Goal: Task Accomplishment & Management: Manage account settings

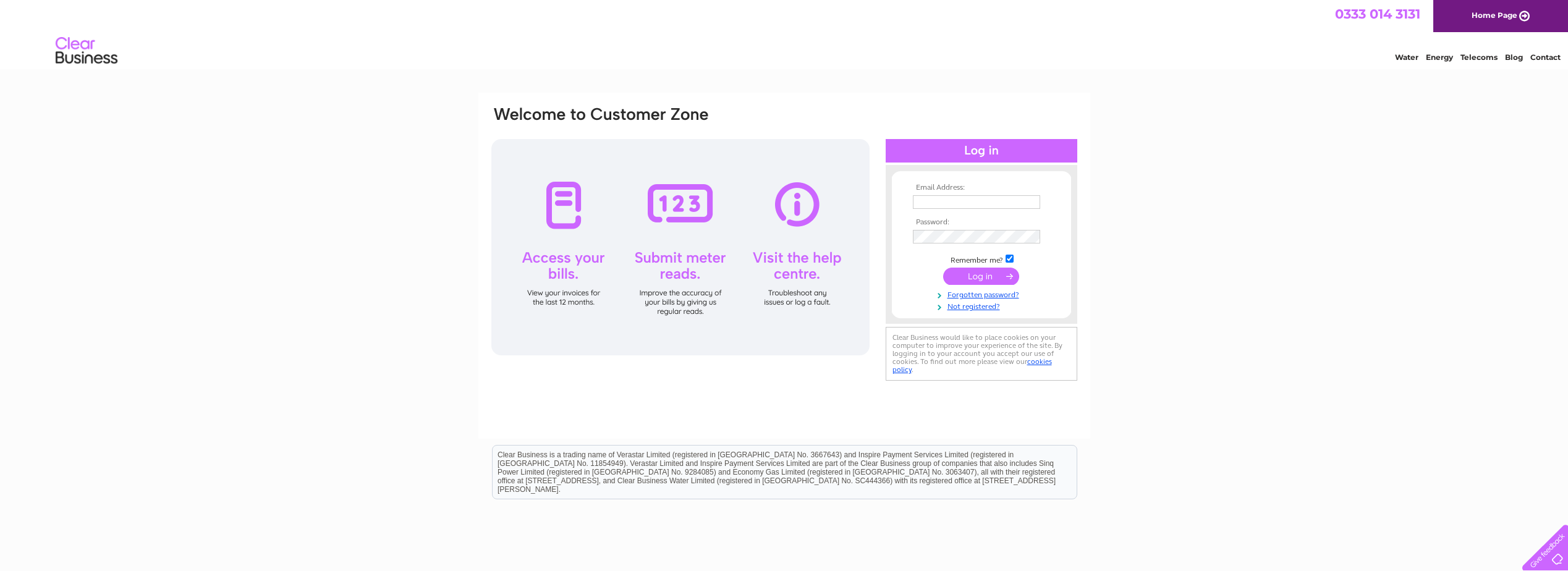
type input "rohit@mastcraft.co.uk"
click at [985, 280] on input "submit" at bounding box center [981, 276] width 76 height 17
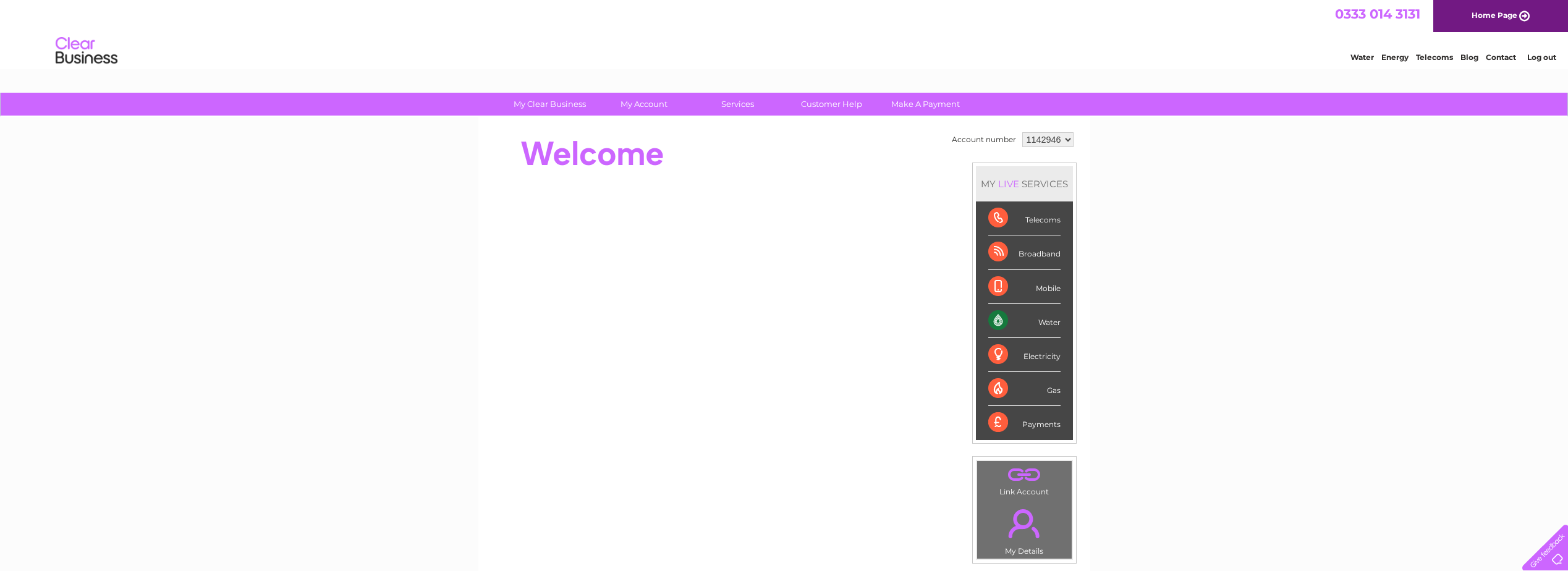
click at [1038, 321] on div "Water" at bounding box center [1025, 320] width 73 height 34
drag, startPoint x: 1038, startPoint y: 321, endPoint x: 1264, endPoint y: 341, distance: 226.9
click at [1264, 341] on div "My Clear Business Login Details My Details My Preferences Link Account My Accou…" at bounding box center [784, 440] width 1568 height 694
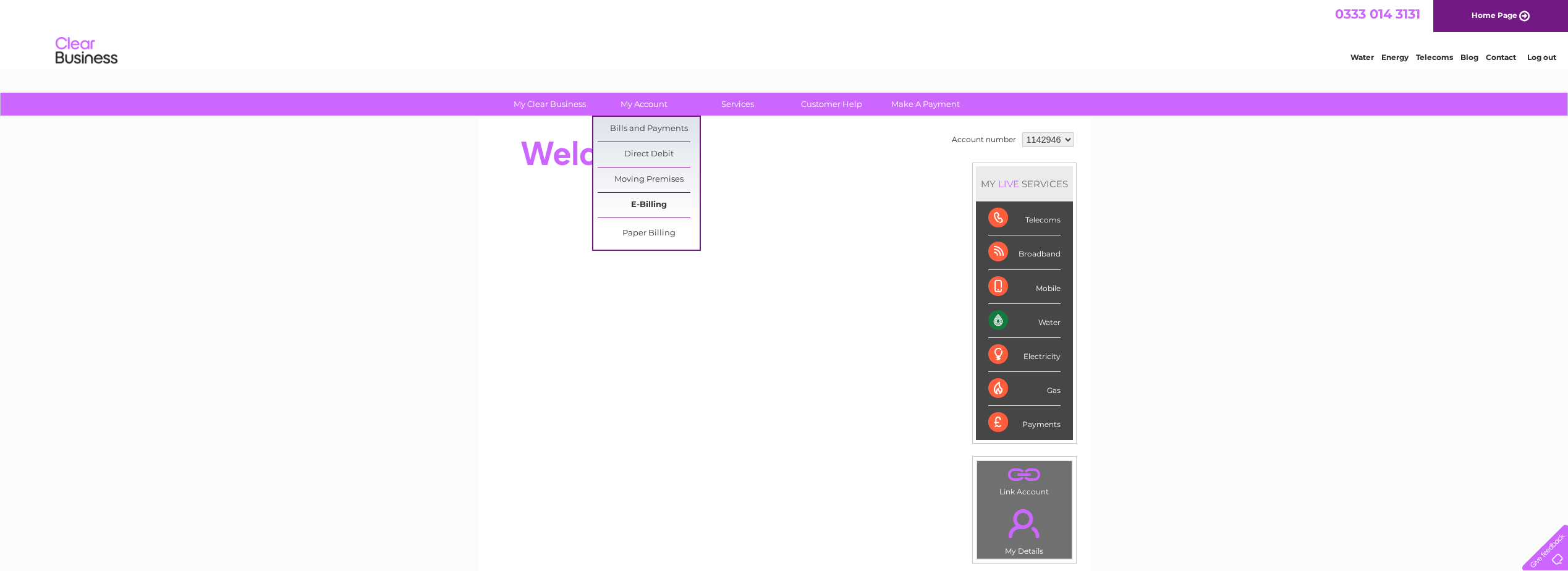
click at [651, 202] on link "E-Billing" at bounding box center [648, 205] width 102 height 25
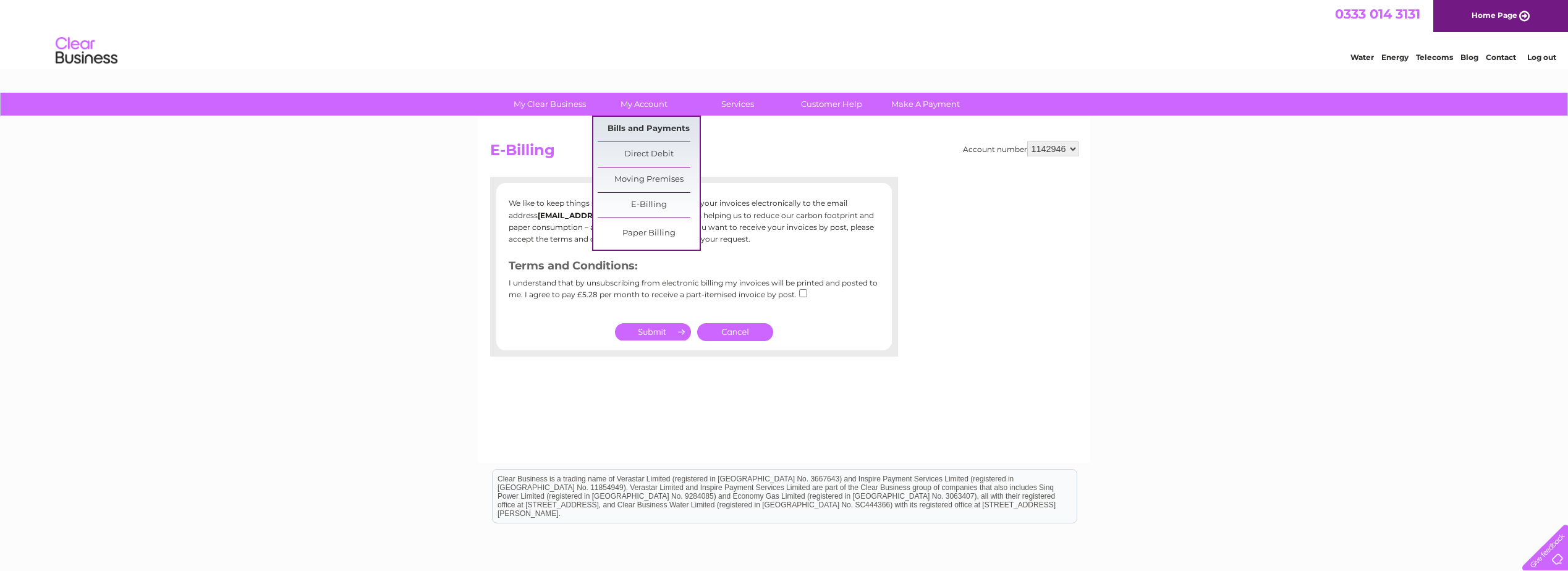
click at [653, 129] on link "Bills and Payments" at bounding box center [648, 129] width 102 height 25
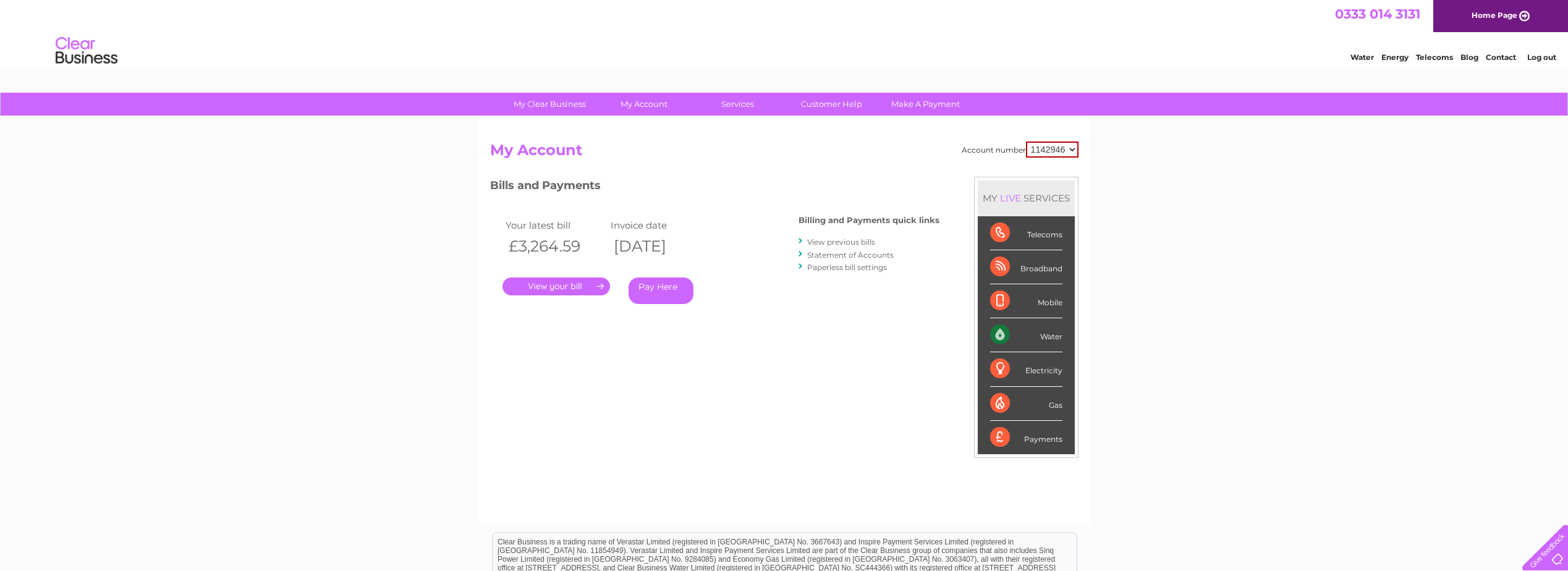
click at [846, 243] on link "View previous bills" at bounding box center [841, 242] width 68 height 9
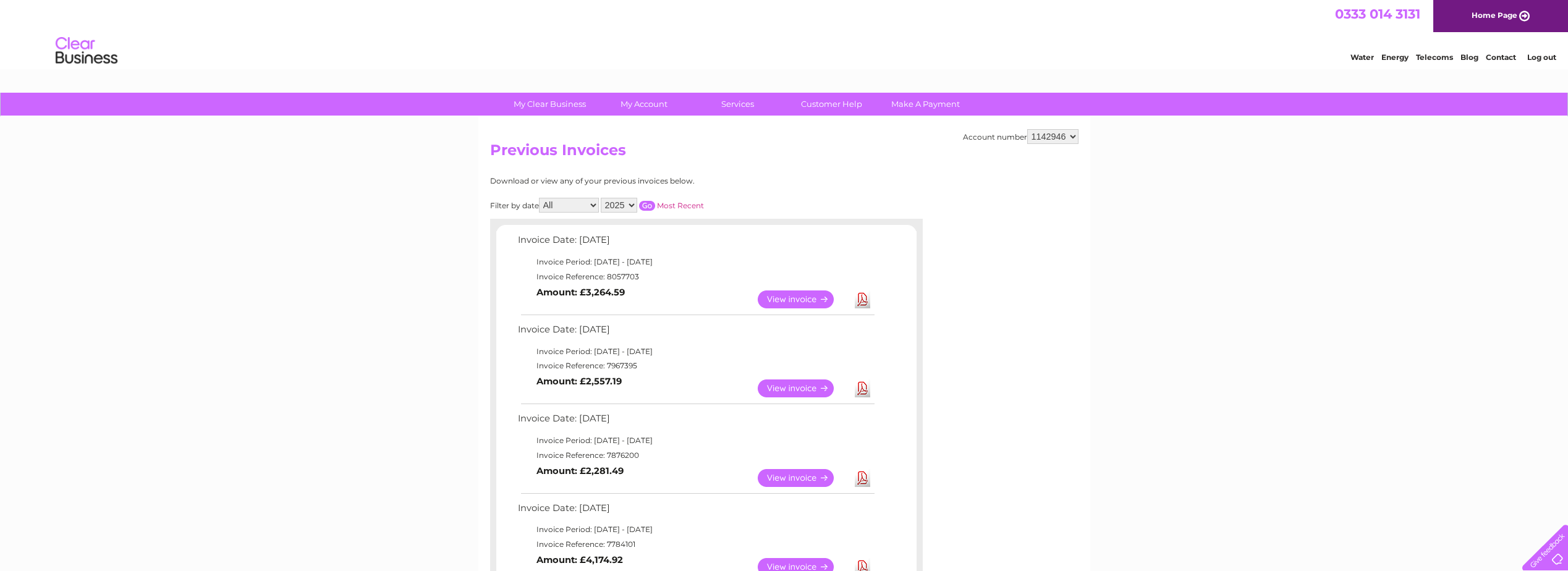
click at [597, 382] on b "Amount: £2,557.19" at bounding box center [578, 381] width 85 height 11
copy b "2,557.19"
click at [804, 390] on link "View" at bounding box center [803, 388] width 91 height 18
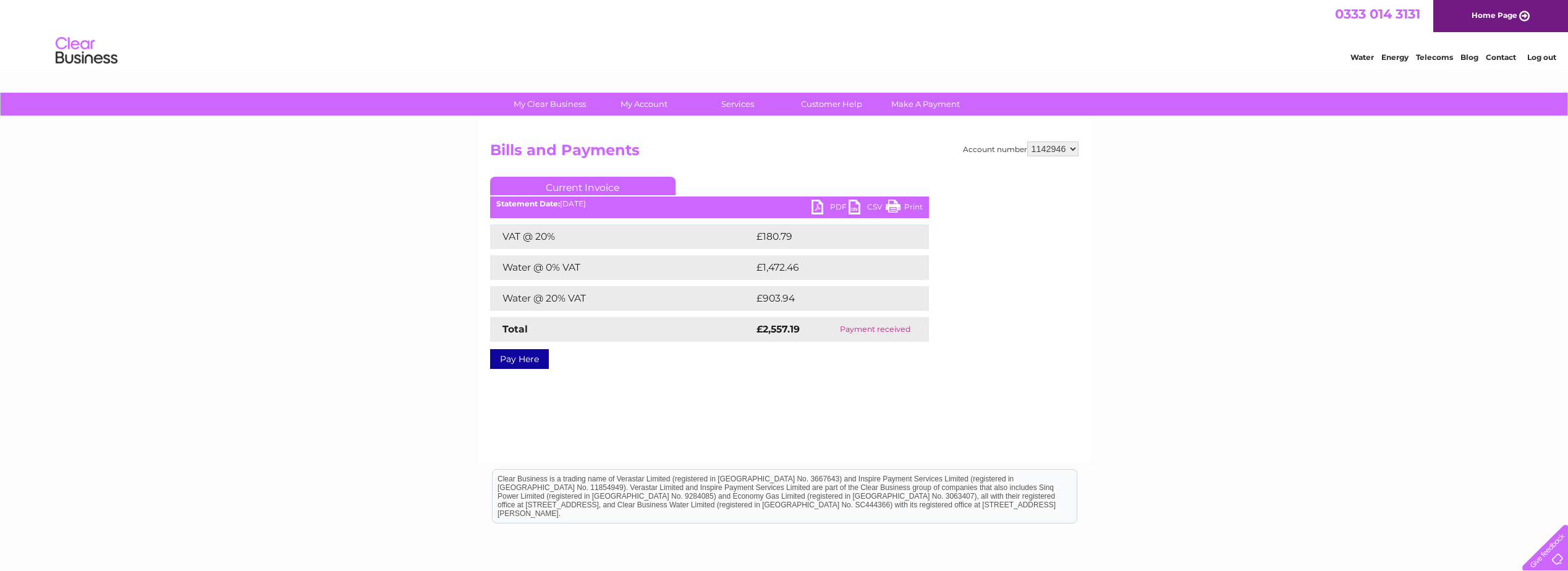
click at [820, 209] on link "PDF" at bounding box center [830, 208] width 37 height 18
